Goal: Task Accomplishment & Management: Complete application form

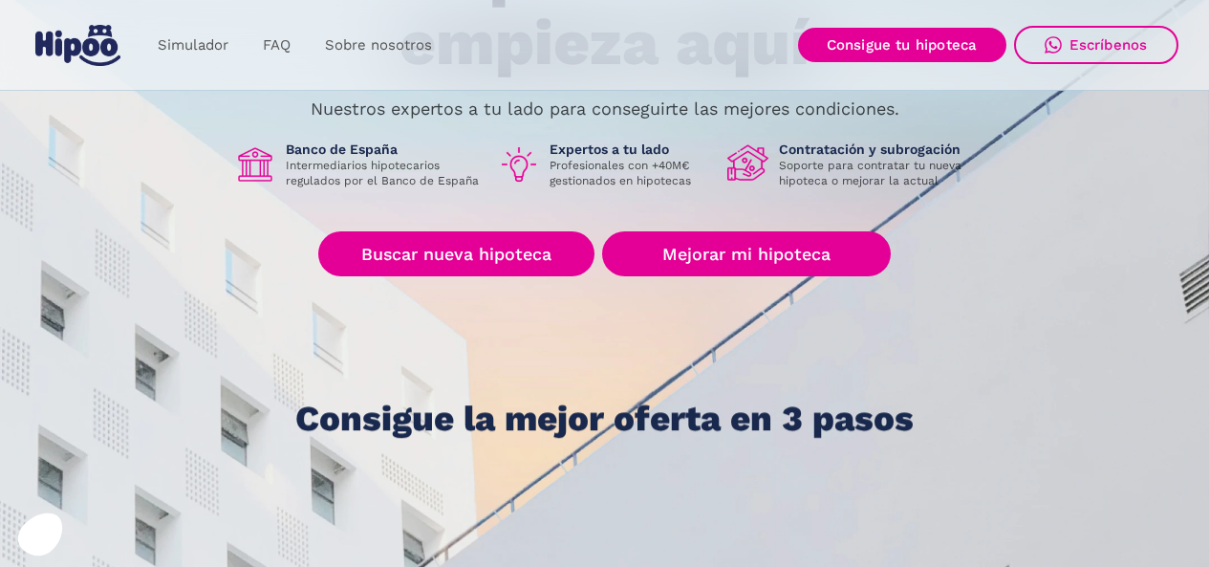
scroll to position [287, 0]
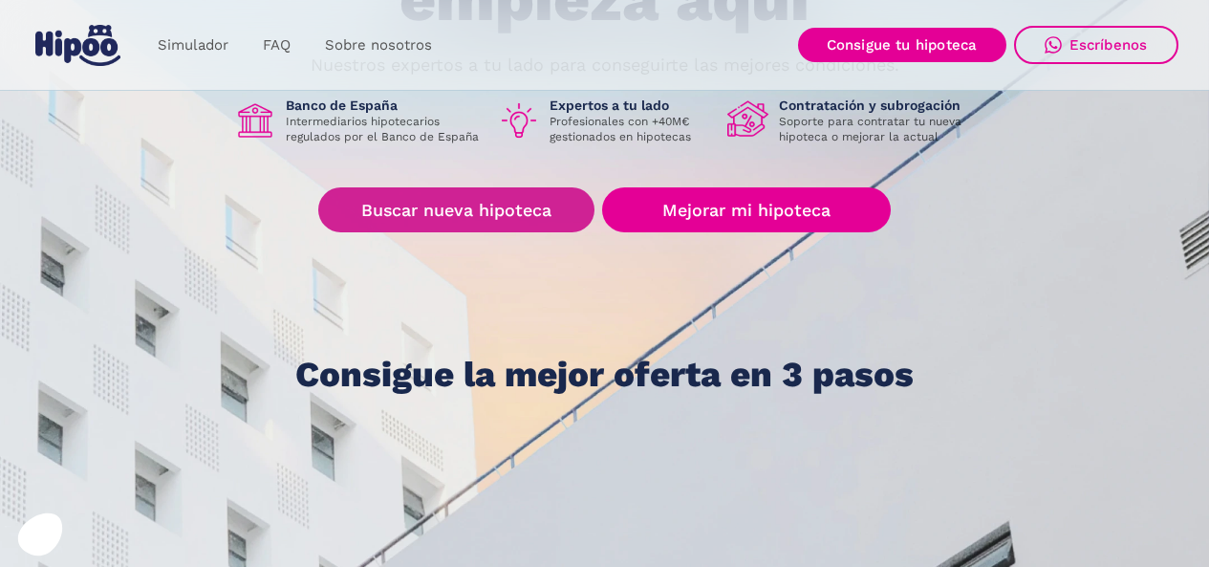
click at [417, 196] on link "Buscar nueva hipoteca" at bounding box center [456, 209] width 276 height 45
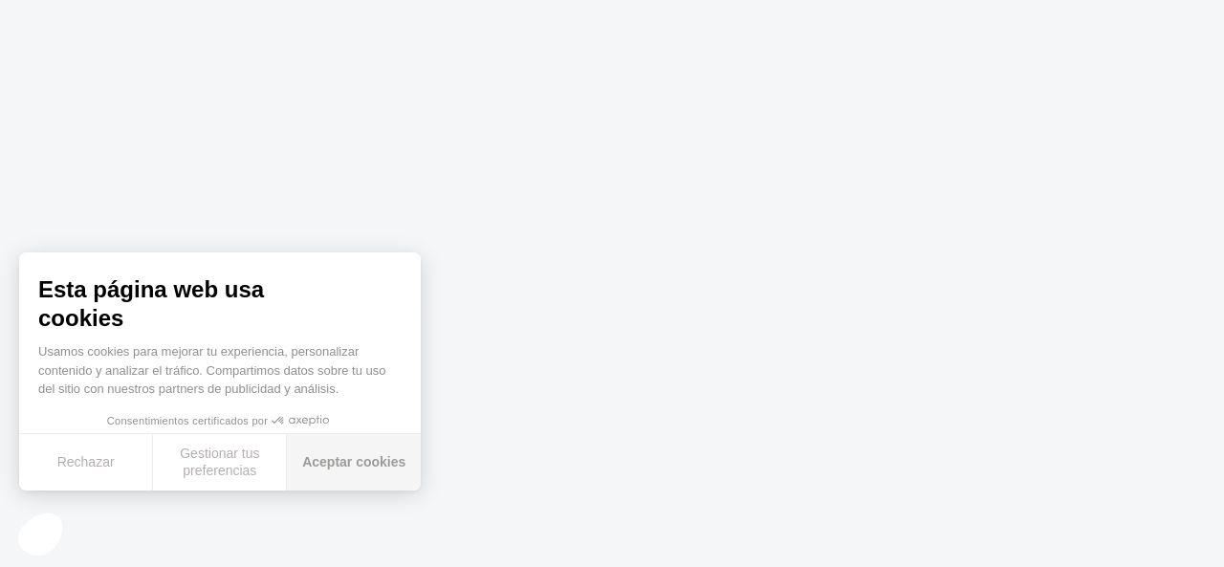
click at [324, 462] on button "Aceptar cookies" at bounding box center [354, 462] width 134 height 56
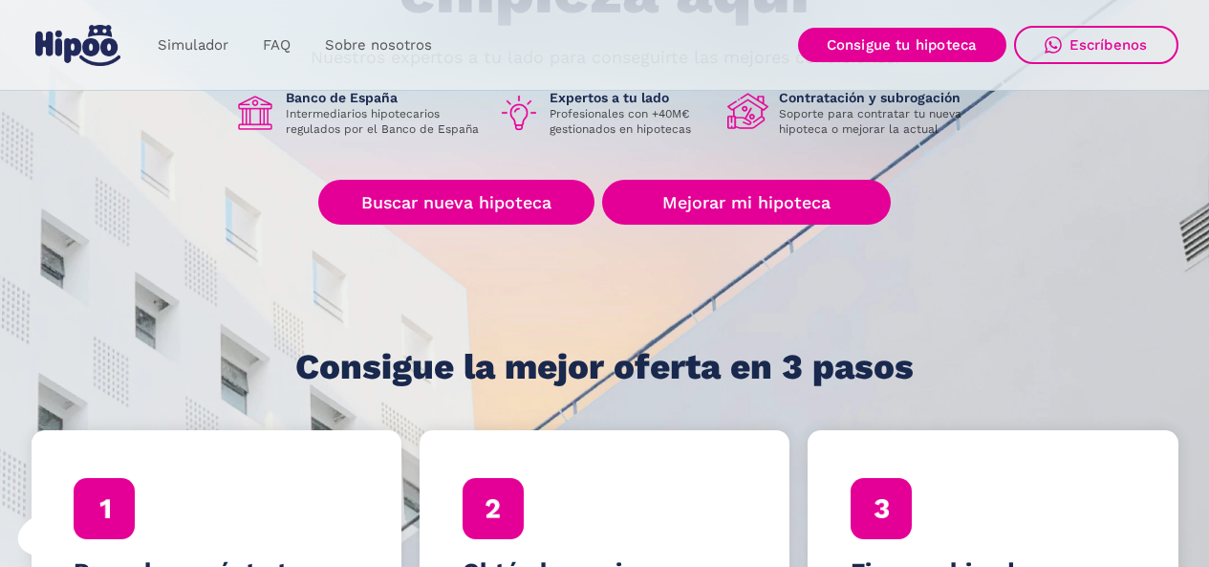
scroll to position [287, 0]
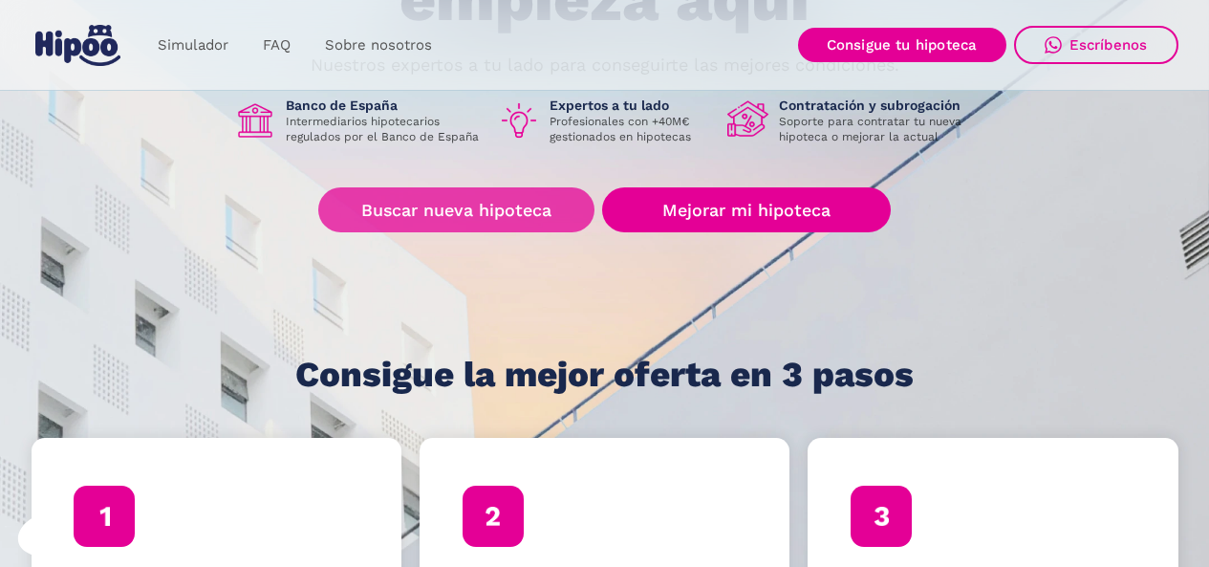
click at [358, 201] on link "Buscar nueva hipoteca" at bounding box center [456, 209] width 276 height 45
